Goal: Task Accomplishment & Management: Use online tool/utility

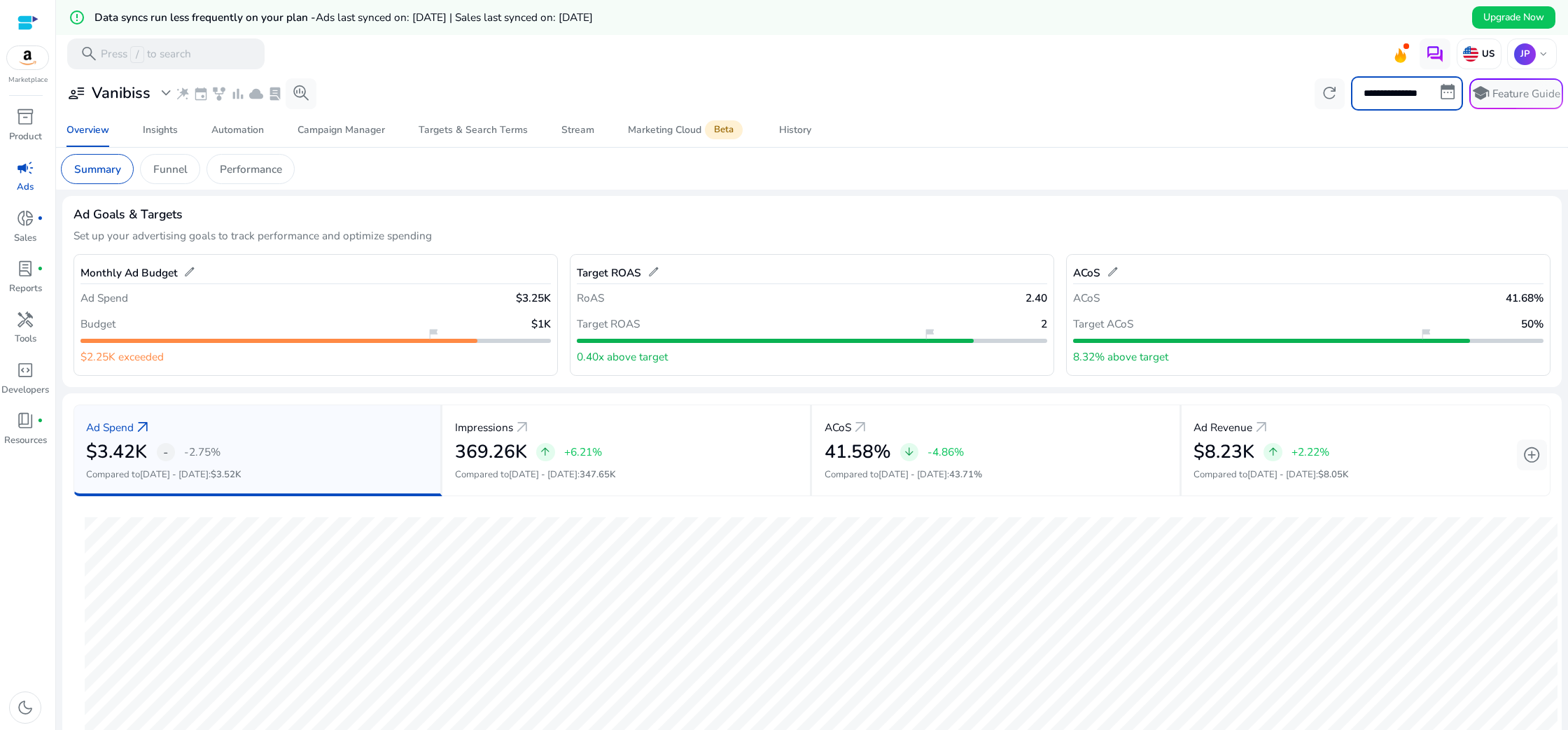
click at [1442, 93] on input "**********" at bounding box center [1406, 93] width 112 height 34
select select "*"
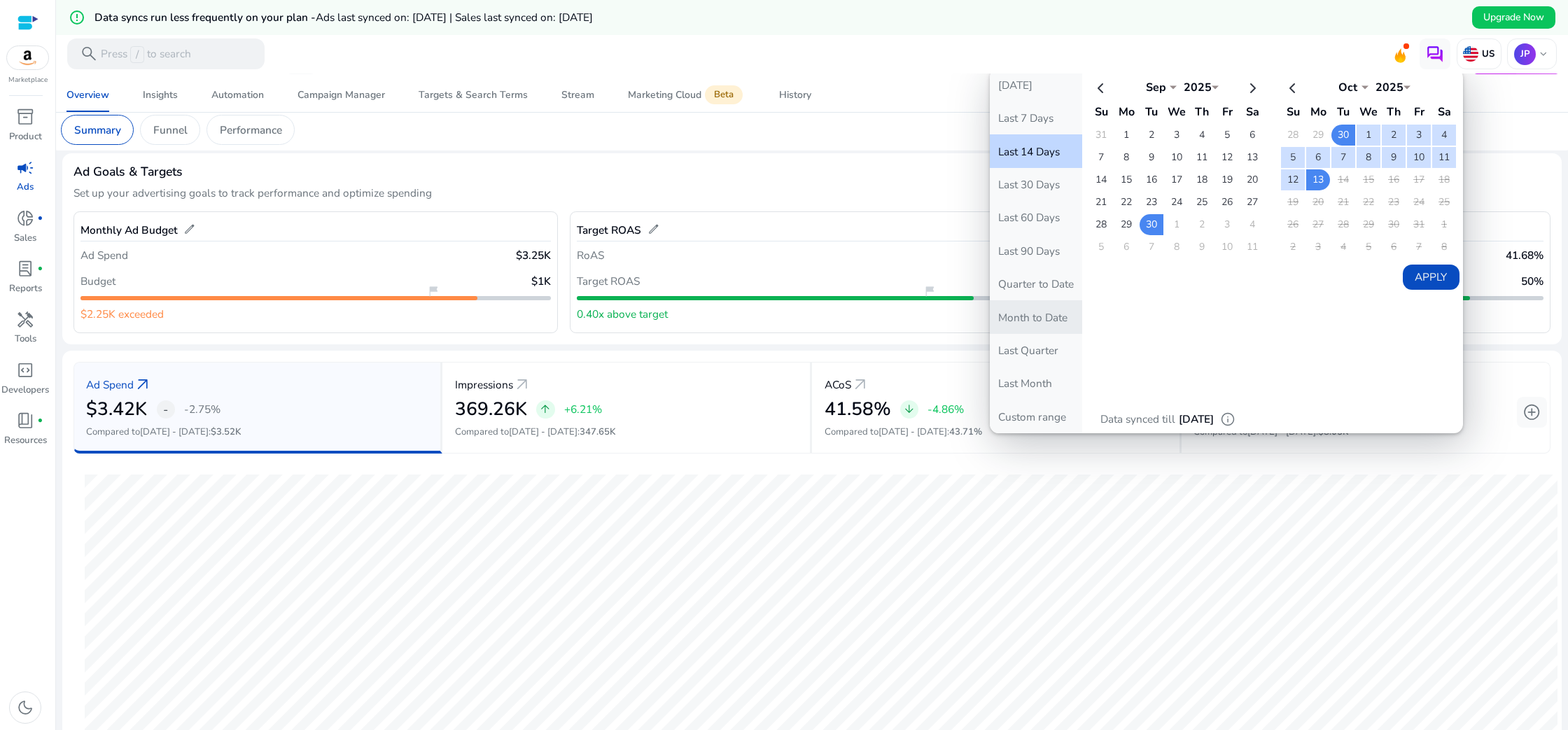
scroll to position [38, 0]
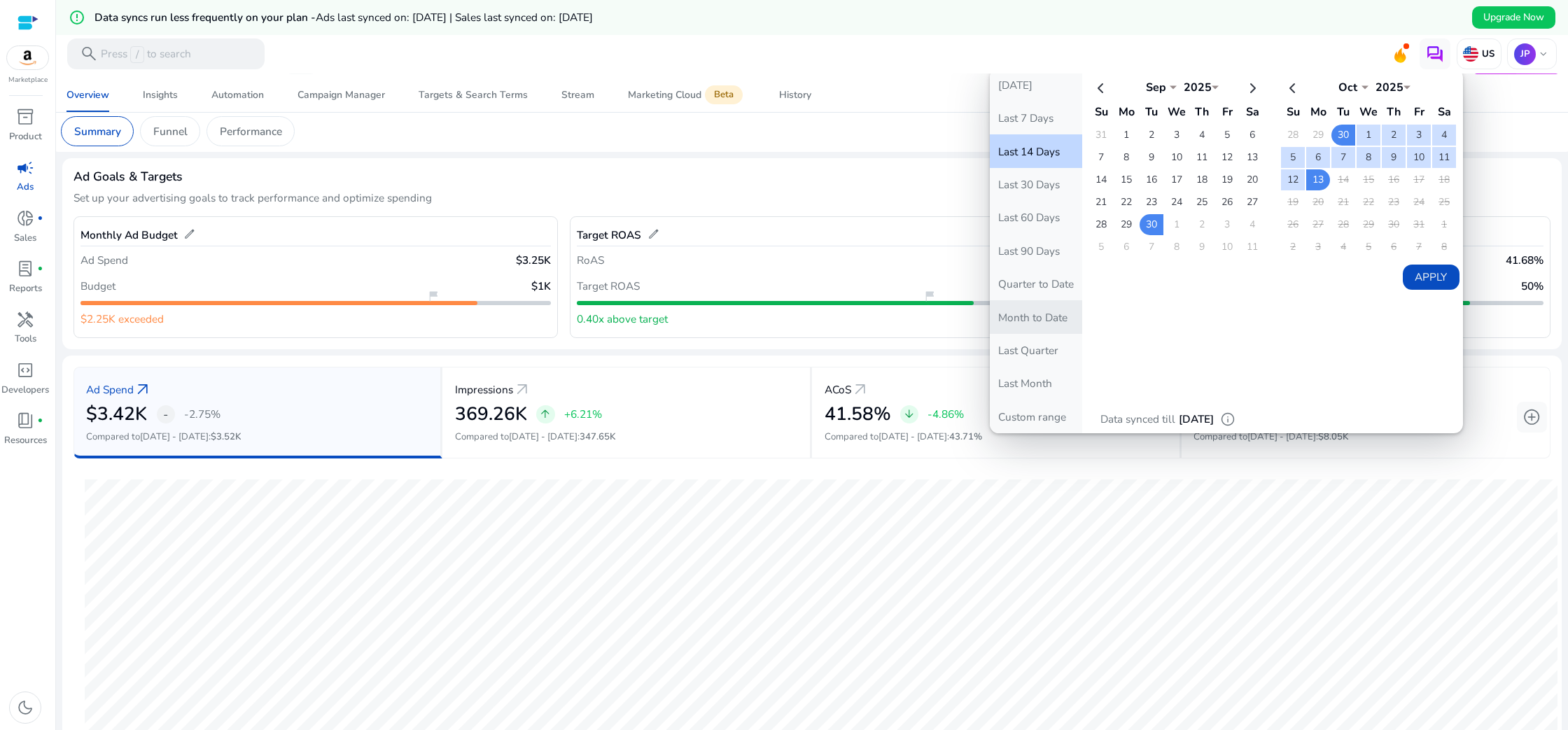
click at [1035, 317] on button "Month to Date" at bounding box center [1036, 317] width 93 height 33
type input "**********"
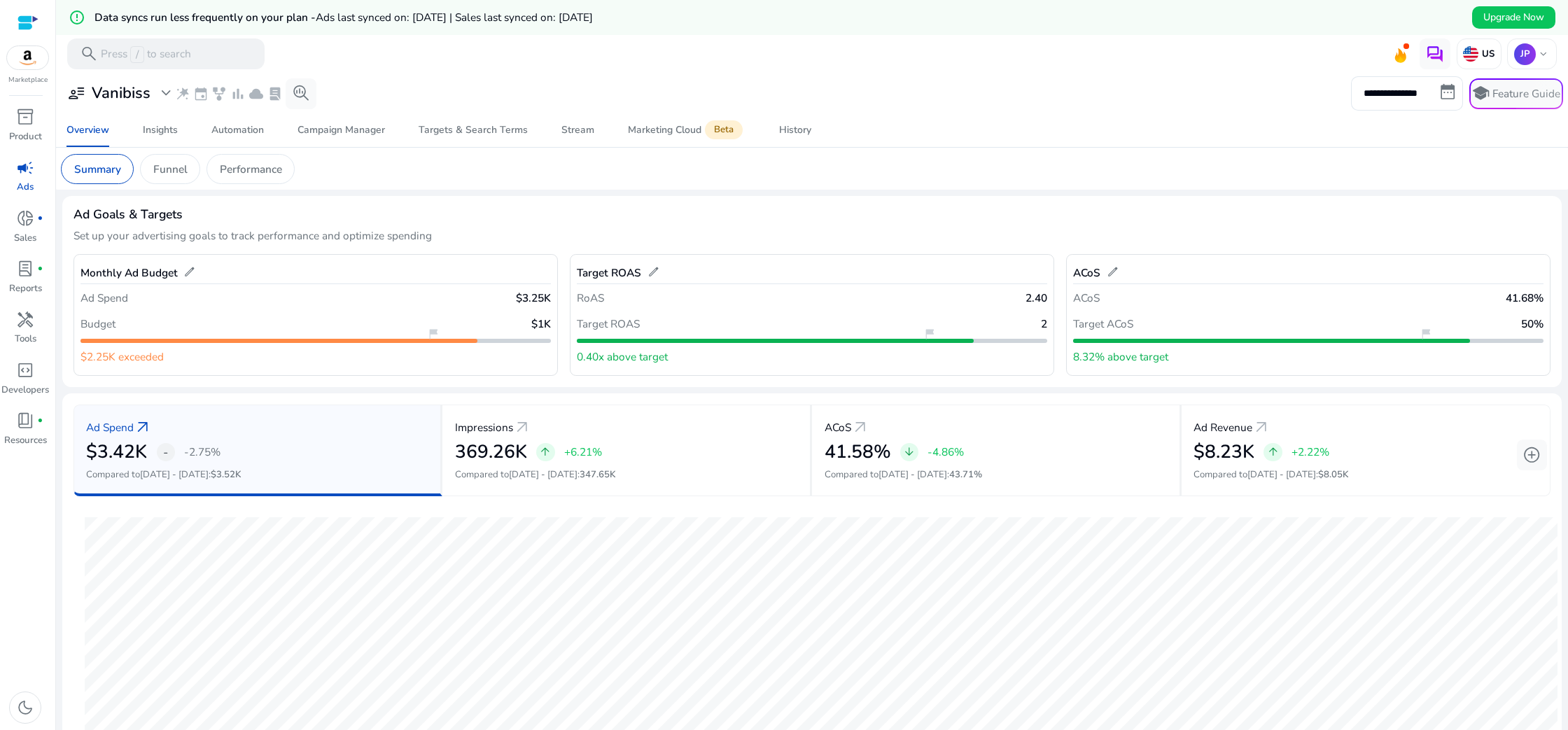
scroll to position [0, 0]
click at [189, 270] on span "edit" at bounding box center [189, 272] width 13 height 13
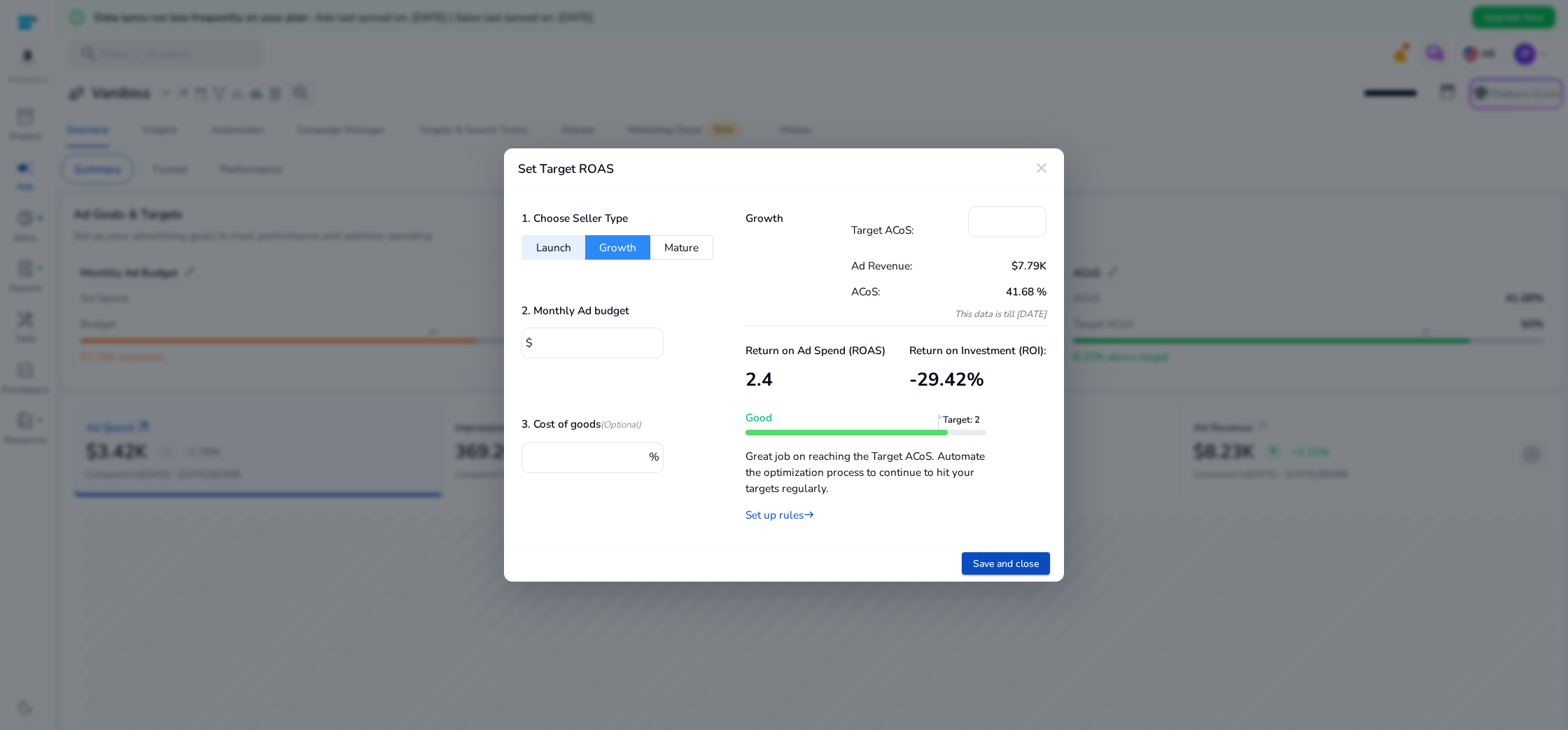
click at [1046, 170] on mat-icon "close" at bounding box center [1042, 168] width 17 height 17
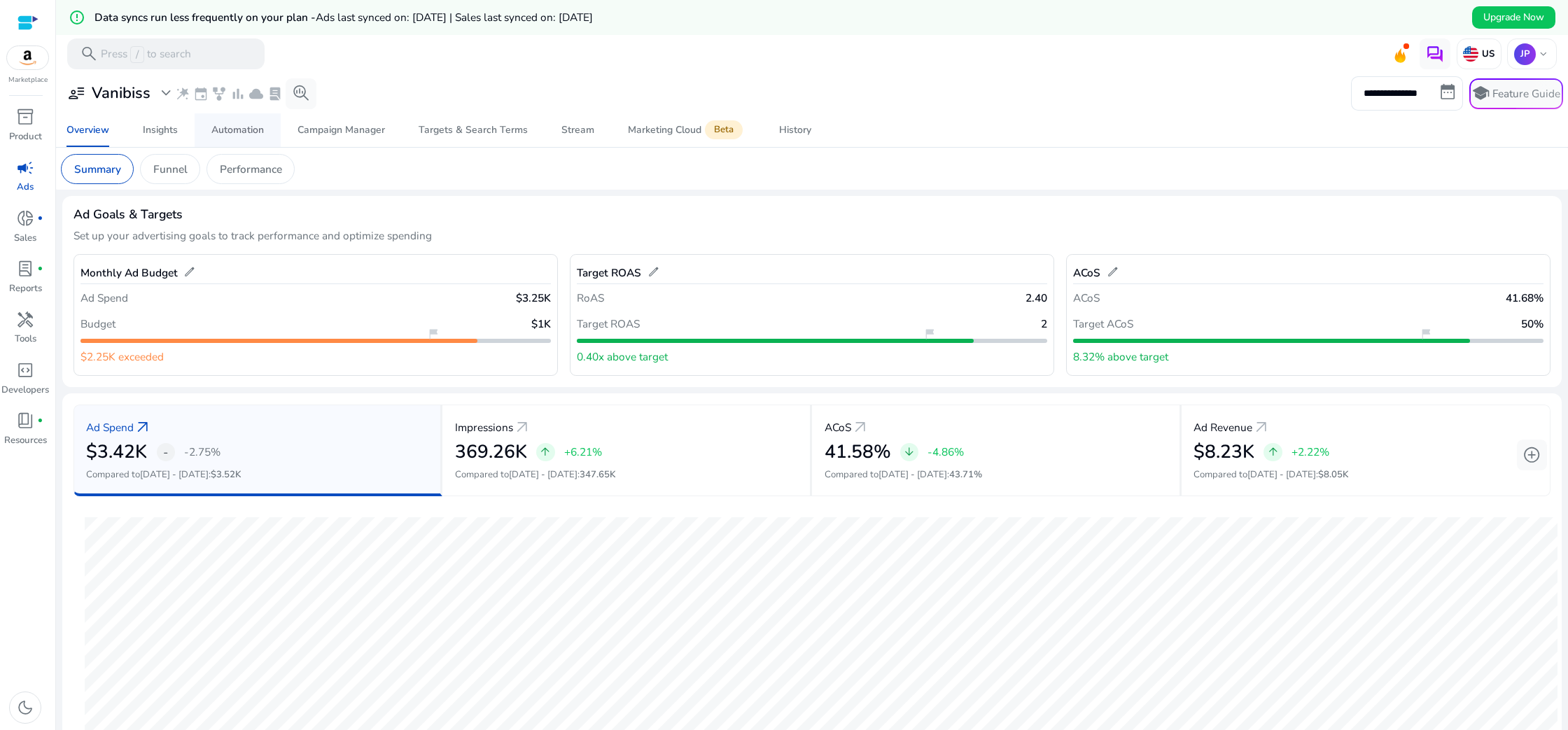
click at [255, 135] on div "Automation" at bounding box center [237, 131] width 52 height 10
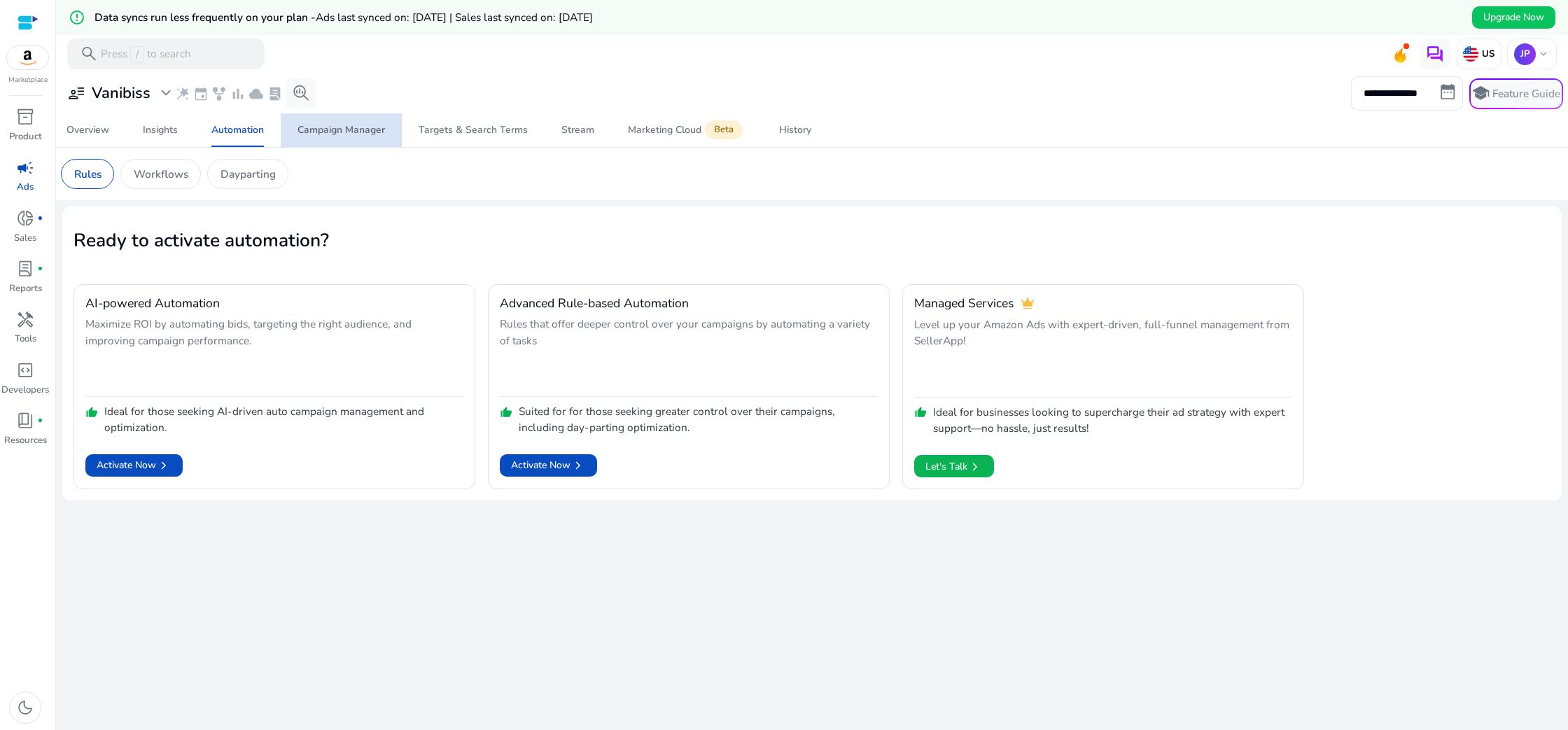
click at [334, 127] on div "Campaign Manager" at bounding box center [341, 131] width 88 height 10
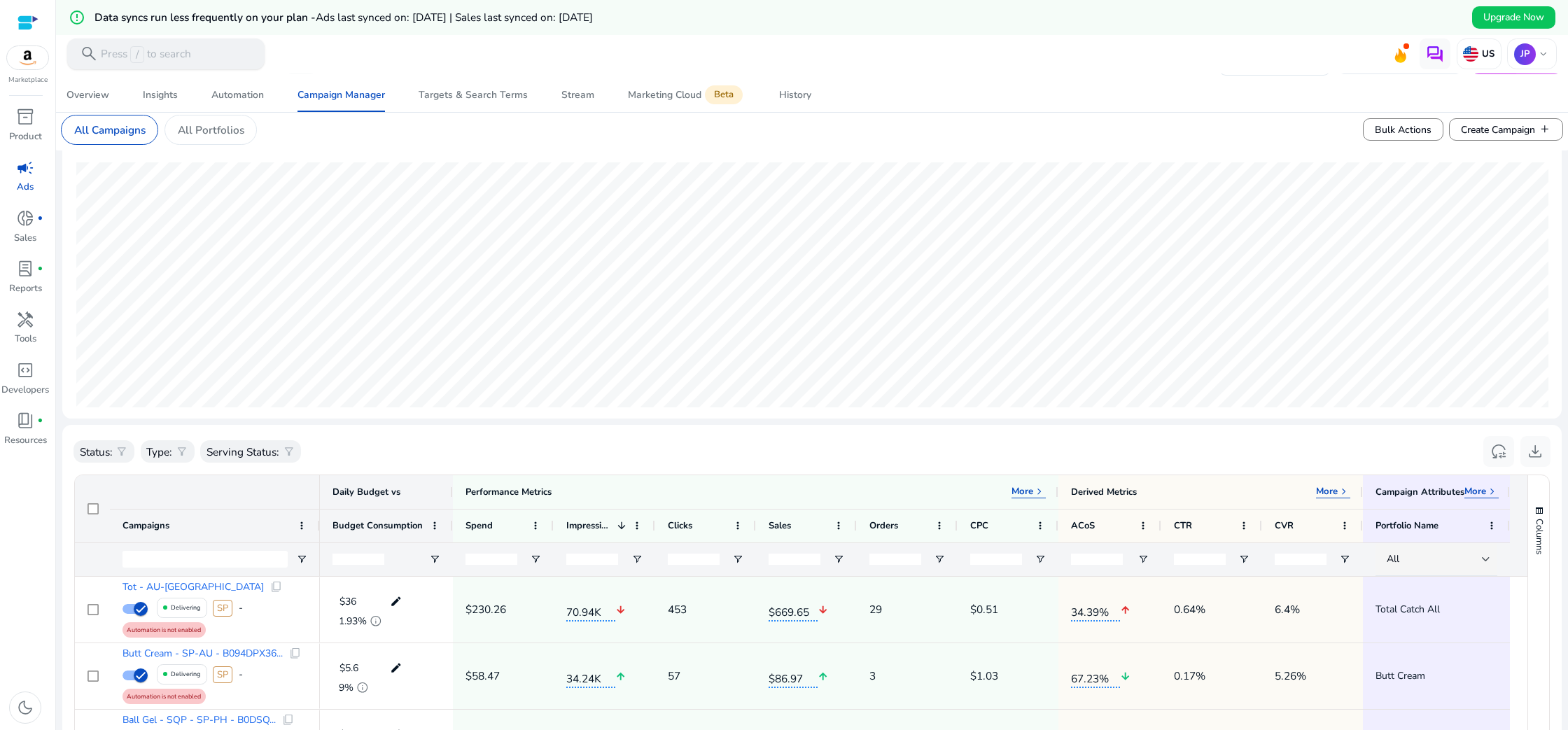
scroll to position [186, 0]
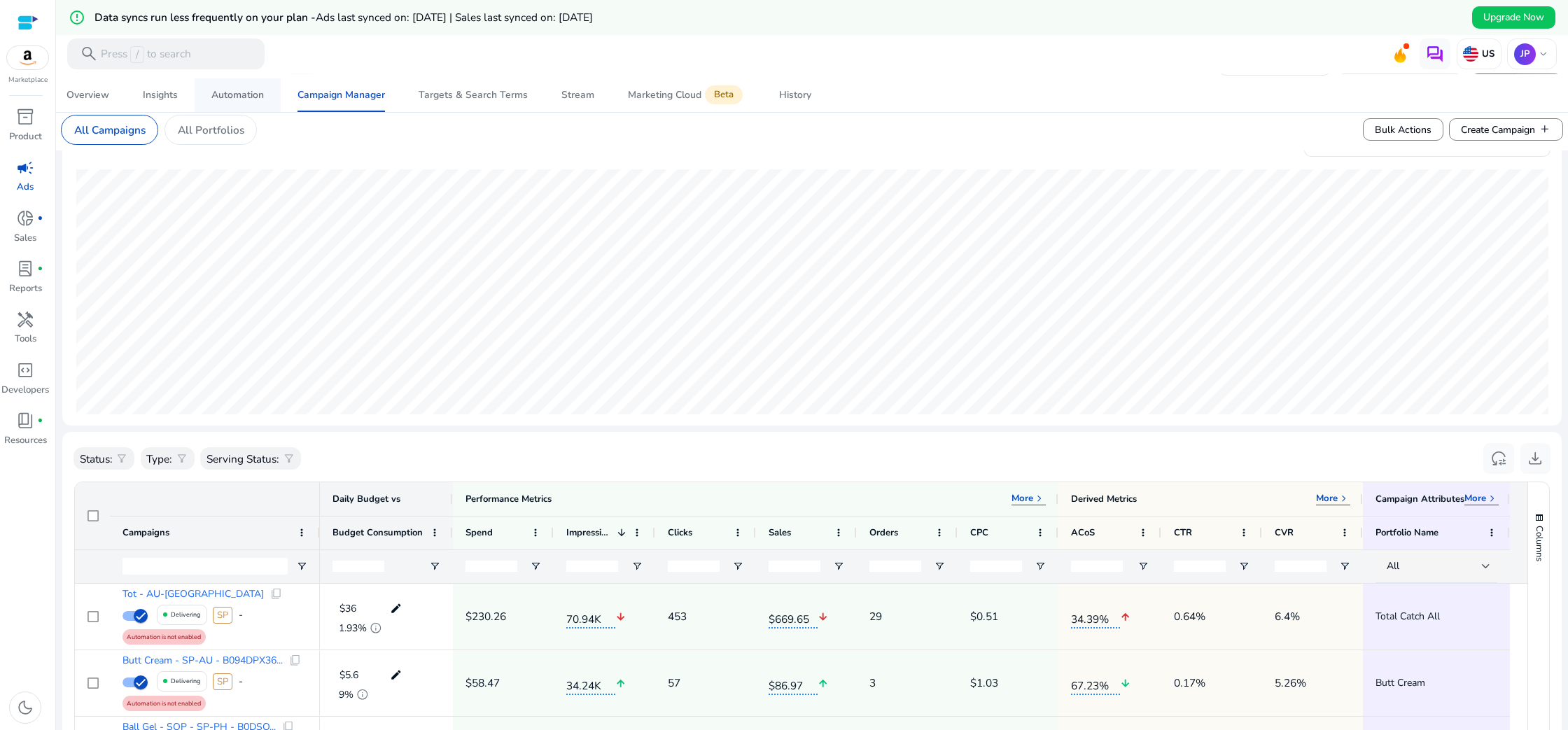
click at [235, 93] on div "Automation" at bounding box center [237, 95] width 52 height 10
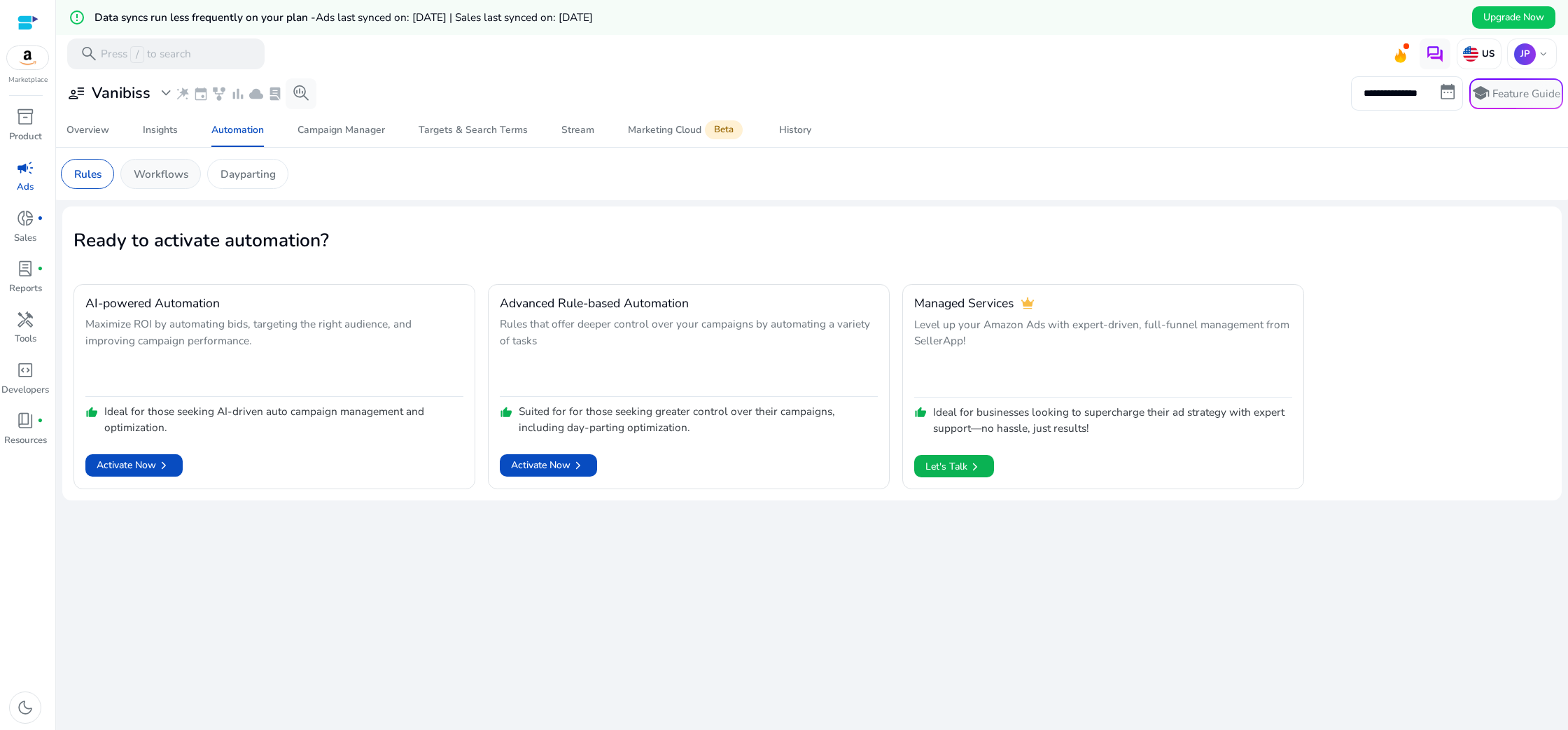
click at [168, 179] on p "Workflows" at bounding box center [161, 173] width 55 height 16
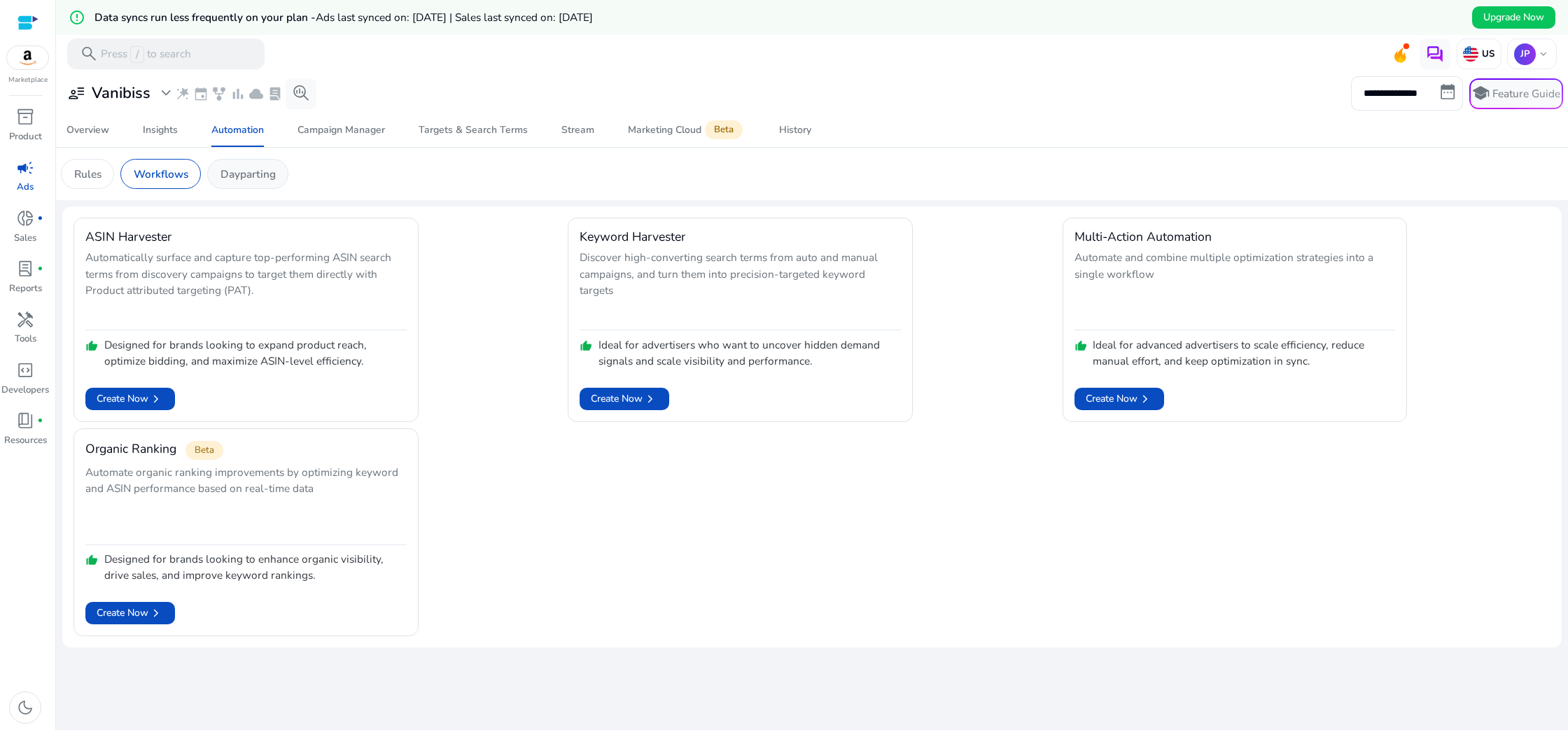
click at [269, 180] on p "Dayparting" at bounding box center [248, 173] width 56 height 16
